Goal: Task Accomplishment & Management: Use online tool/utility

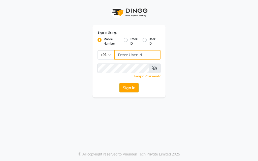
type input "9819046267"
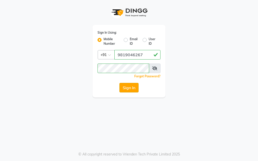
click at [133, 87] on button "Sign In" at bounding box center [128, 88] width 19 height 10
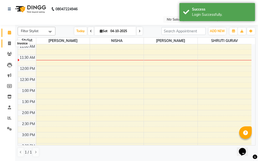
click at [9, 44] on icon at bounding box center [9, 44] width 3 height 4
select select "5173"
select select "service"
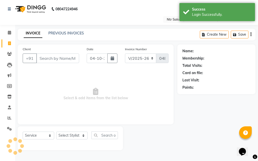
click at [47, 62] on input "Client" at bounding box center [57, 59] width 43 height 10
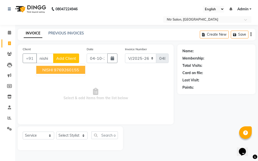
click at [54, 69] on button "NISHI 9769260155" at bounding box center [60, 70] width 49 height 8
type input "9769260155"
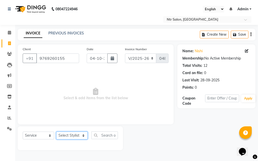
click at [70, 134] on select "Select Stylist [PERSON_NAME] NISHA [PERSON_NAME] SHRUTI GURAV" at bounding box center [71, 136] width 31 height 8
select select "35511"
click at [56, 132] on select "Select Stylist [PERSON_NAME] NISHA [PERSON_NAME] SHRUTI GURAV" at bounding box center [71, 136] width 31 height 8
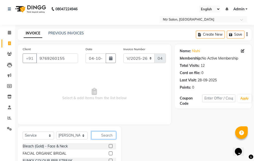
click at [106, 134] on input "text" at bounding box center [103, 136] width 25 height 8
type input "blo"
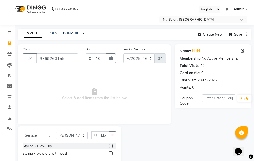
click at [111, 146] on label at bounding box center [111, 147] width 4 height 4
click at [111, 146] on input "checkbox" at bounding box center [110, 146] width 3 height 3
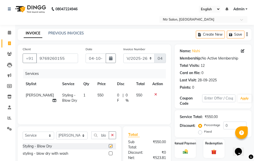
checkbox input "false"
click at [232, 126] on input "0" at bounding box center [234, 126] width 23 height 8
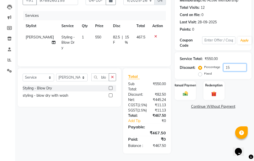
scroll to position [74, 0]
type input "15"
click at [196, 134] on div "Name: Nishi Membership: No Active Membership Total Visits: 12 Card on file: 0 L…" at bounding box center [215, 69] width 81 height 167
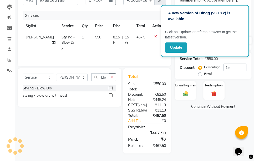
click at [240, 11] on p "A new version of Dingg (v3.18.2) is available" at bounding box center [205, 15] width 74 height 11
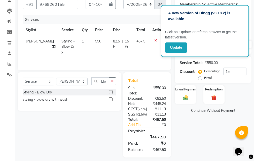
scroll to position [24, 0]
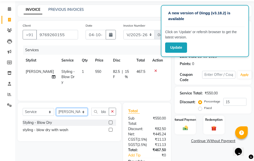
click at [84, 113] on select "Select Stylist [PERSON_NAME] NISHA [PERSON_NAME] SHRUTI GURAV" at bounding box center [71, 112] width 31 height 8
select select "41229"
click at [56, 108] on select "Select Stylist [PERSON_NAME] NISHA [PERSON_NAME] SHRUTI GURAV" at bounding box center [71, 112] width 31 height 8
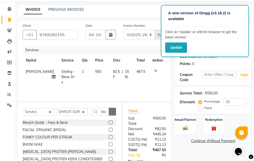
click at [113, 111] on icon "button" at bounding box center [112, 112] width 3 height 4
click at [109, 111] on input "text" at bounding box center [103, 112] width 25 height 8
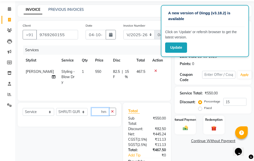
scroll to position [0, 0]
type input "h"
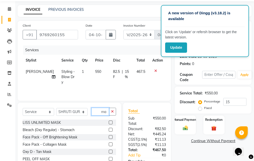
type input "m"
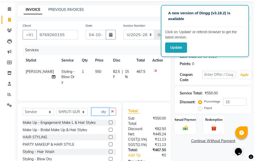
type input "sty"
click at [109, 137] on label at bounding box center [111, 137] width 4 height 4
click at [109, 137] on input "checkbox" at bounding box center [110, 137] width 3 height 3
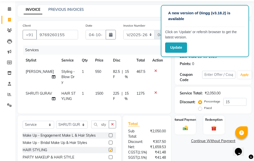
checkbox input "false"
click at [126, 91] on span "15 %" at bounding box center [128, 96] width 6 height 11
select select "41229"
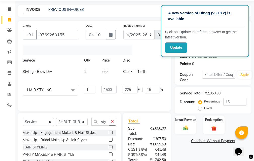
scroll to position [0, 60]
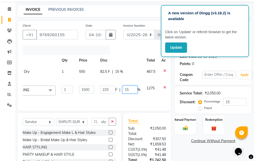
click at [124, 88] on input "15" at bounding box center [129, 90] width 15 height 8
type input "1"
type input "50"
click at [185, 156] on div "Name: Nishi Membership: No Active Membership Total Visits: 12 Card on file: 0 L…" at bounding box center [215, 112] width 81 height 183
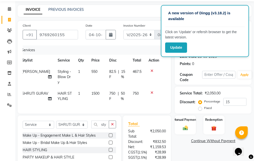
click at [122, 91] on span "50 %" at bounding box center [124, 96] width 6 height 11
select select "41229"
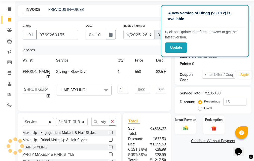
scroll to position [0, 60]
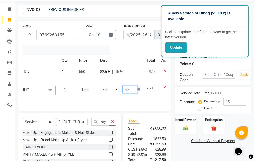
click at [124, 90] on input "50" at bounding box center [129, 90] width 15 height 8
type input "5"
type input "60"
click at [193, 153] on div "Name: Nishi Membership: No Active Membership Total Visits: 12 Card on file: 0 L…" at bounding box center [215, 112] width 81 height 183
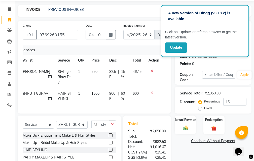
click at [123, 91] on span "60 %" at bounding box center [124, 96] width 6 height 11
select select "41229"
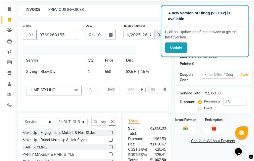
scroll to position [0, 60]
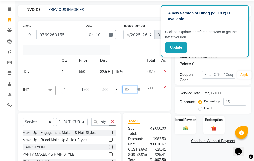
click at [123, 90] on input "60" at bounding box center [129, 90] width 15 height 8
type input "65"
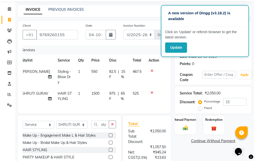
scroll to position [0, 4]
click at [193, 155] on div "Name: Nishi Membership: No Active Membership Total Visits: 12 Card on file: 0 L…" at bounding box center [215, 114] width 81 height 186
click at [121, 91] on span "65 %" at bounding box center [124, 96] width 6 height 11
select select "41229"
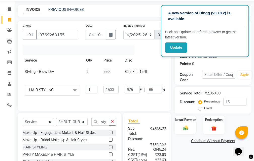
scroll to position [0, 60]
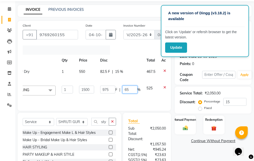
click at [122, 90] on input "65" at bounding box center [129, 90] width 15 height 8
type input "67"
click at [183, 152] on div "Name: Nishi Membership: No Active Membership Total Visits: 12 Card on file: 0 L…" at bounding box center [215, 112] width 81 height 183
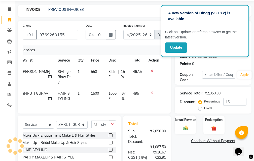
click at [122, 91] on span "67 %" at bounding box center [124, 96] width 5 height 11
select select "41229"
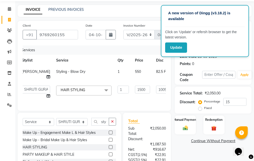
scroll to position [0, 60]
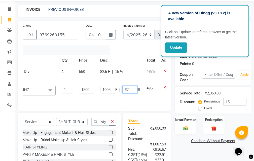
click at [122, 89] on input "67" at bounding box center [129, 90] width 15 height 8
type input "66"
click at [185, 150] on div "Name: Nishi Membership: No Active Membership Total Visits: 12 Card on file: 0 L…" at bounding box center [215, 112] width 81 height 183
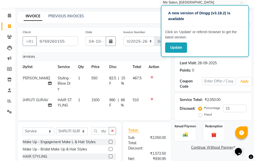
scroll to position [15, 0]
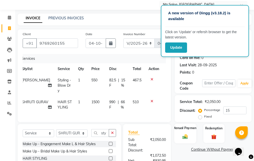
click at [185, 132] on div "Manual Payment" at bounding box center [186, 134] width 22 height 20
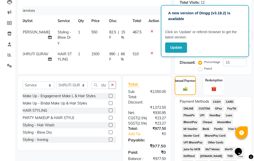
scroll to position [65, 0]
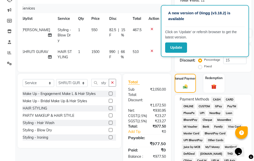
click at [217, 108] on span "GPay" at bounding box center [219, 107] width 10 height 6
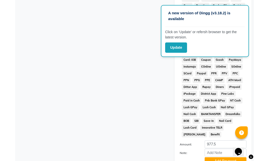
scroll to position [316, 0]
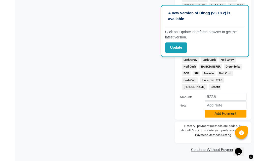
click at [214, 113] on button "Add Payment" at bounding box center [226, 114] width 42 height 8
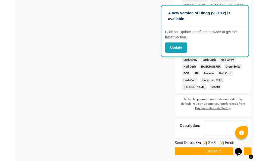
click at [210, 151] on button "Checkout" at bounding box center [213, 152] width 77 height 8
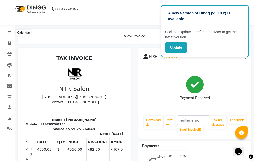
click at [8, 33] on icon at bounding box center [9, 33] width 3 height 4
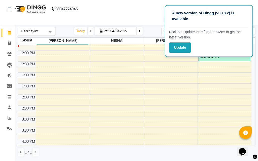
scroll to position [76, 0]
